Goal: Transaction & Acquisition: Download file/media

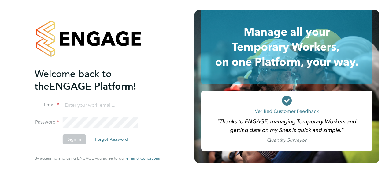
type input "Rob.Pollard@vistry.co.uk"
click at [75, 140] on button "Sign In" at bounding box center [74, 139] width 23 height 10
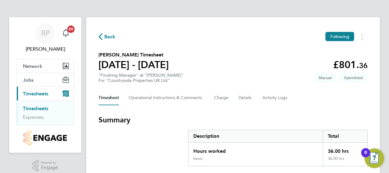
drag, startPoint x: 385, startPoint y: 22, endPoint x: 384, endPoint y: 105, distance: 83.2
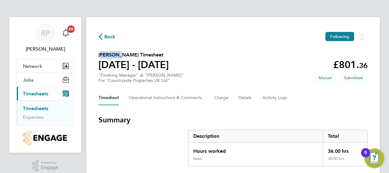
click at [39, 109] on link "Timesheets" at bounding box center [35, 108] width 25 height 6
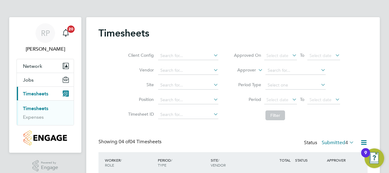
click at [31, 93] on span "Timesheets" at bounding box center [35, 94] width 25 height 6
drag, startPoint x: 389, startPoint y: 51, endPoint x: 386, endPoint y: 114, distance: 62.8
click at [386, 114] on div "RP [PERSON_NAME] Notifications 20 Applications: Network Team Members Sites Jobs…" at bounding box center [194, 143] width 389 height 287
click at [35, 95] on span "Timesheets" at bounding box center [35, 94] width 25 height 6
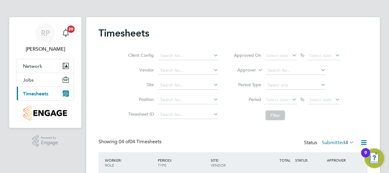
click at [35, 95] on span "Timesheets" at bounding box center [35, 94] width 25 height 6
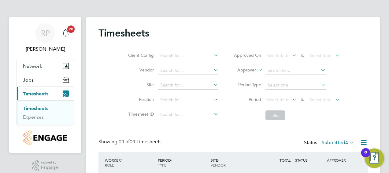
click at [35, 95] on span "Timesheets" at bounding box center [35, 94] width 25 height 6
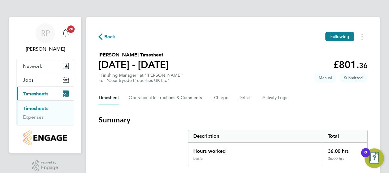
click at [116, 121] on h3 "Summary" at bounding box center [233, 120] width 269 height 10
click at [106, 95] on button "Timesheet" at bounding box center [109, 97] width 21 height 15
click at [361, 36] on button "Timesheets Menu" at bounding box center [362, 36] width 11 height 9
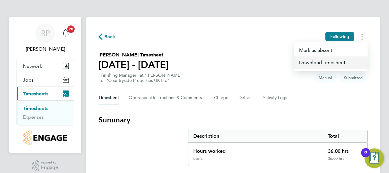
click at [332, 60] on link "Download timesheet" at bounding box center [330, 62] width 73 height 12
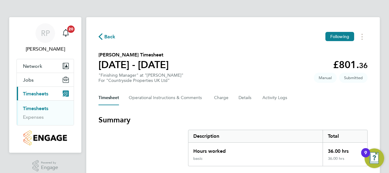
drag, startPoint x: 387, startPoint y: 100, endPoint x: 387, endPoint y: 146, distance: 45.6
click at [99, 36] on icon "button" at bounding box center [101, 36] width 4 height 6
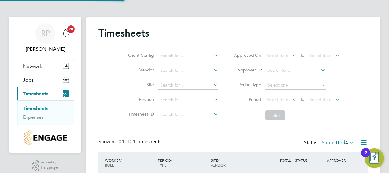
scroll to position [21, 53]
click at [36, 79] on button "Jobs" at bounding box center [45, 79] width 57 height 13
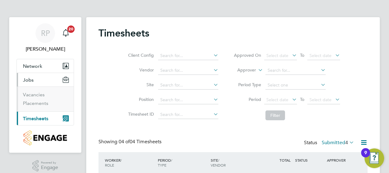
click at [35, 119] on span "Timesheets" at bounding box center [35, 118] width 25 height 6
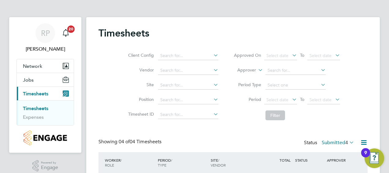
click at [32, 106] on link "Timesheets" at bounding box center [35, 108] width 25 height 6
